Goal: Communication & Community: Answer question/provide support

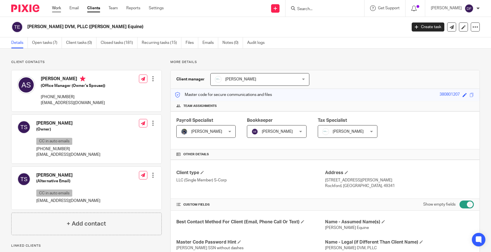
click at [55, 11] on link "Work" at bounding box center [56, 8] width 9 height 6
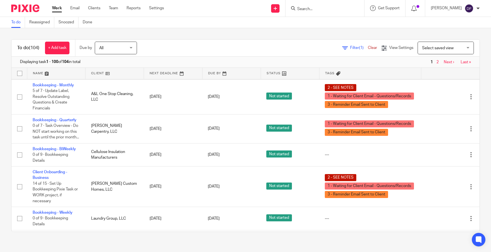
scroll to position [140, 0]
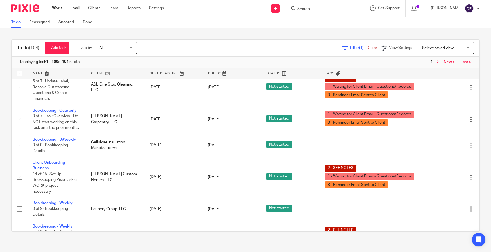
click at [73, 10] on link "Email" at bounding box center [74, 8] width 9 height 6
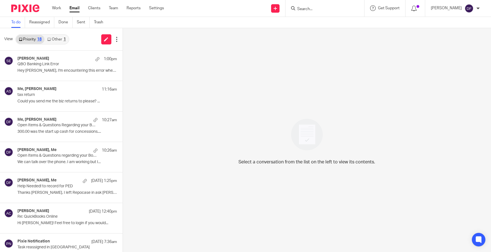
click at [58, 38] on link "Other 1" at bounding box center [56, 39] width 24 height 9
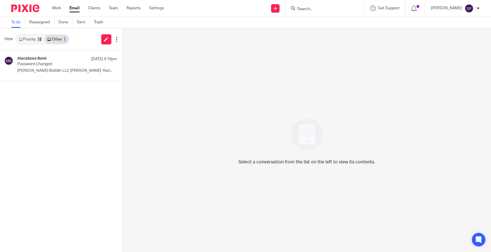
click at [29, 42] on link "Priority 18" at bounding box center [30, 39] width 28 height 9
